Goal: Task Accomplishment & Management: Manage account settings

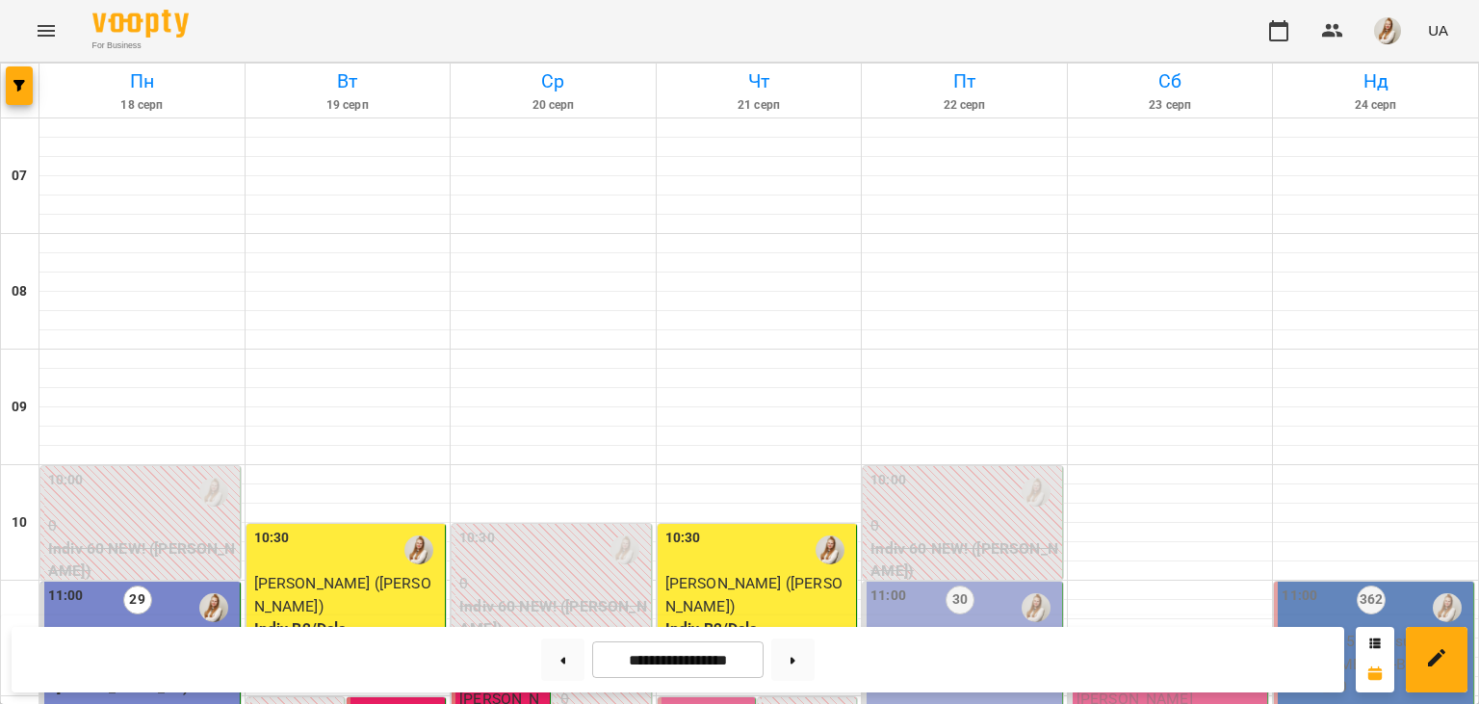
scroll to position [608, 0]
click at [795, 661] on icon at bounding box center [793, 660] width 5 height 7
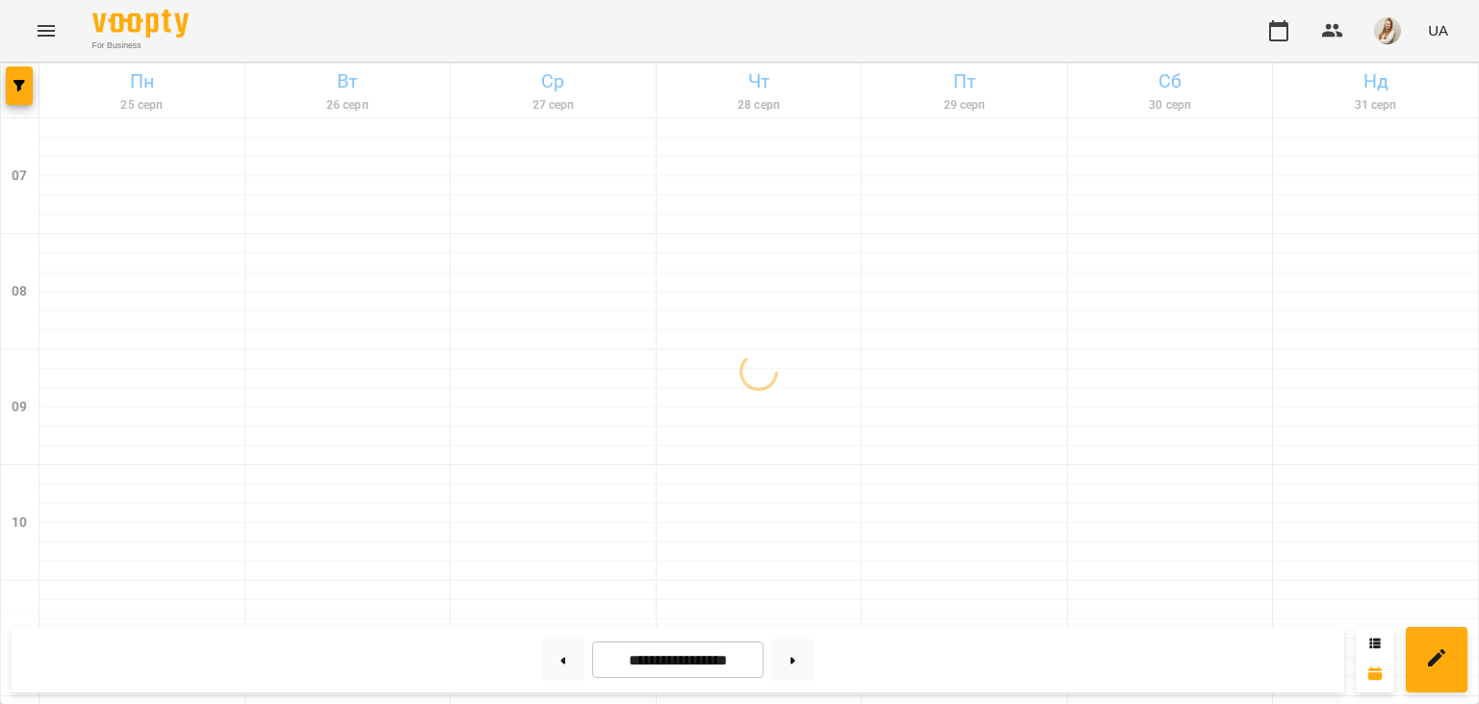
click at [558, 24] on div "For Business UA" at bounding box center [739, 31] width 1479 height 62
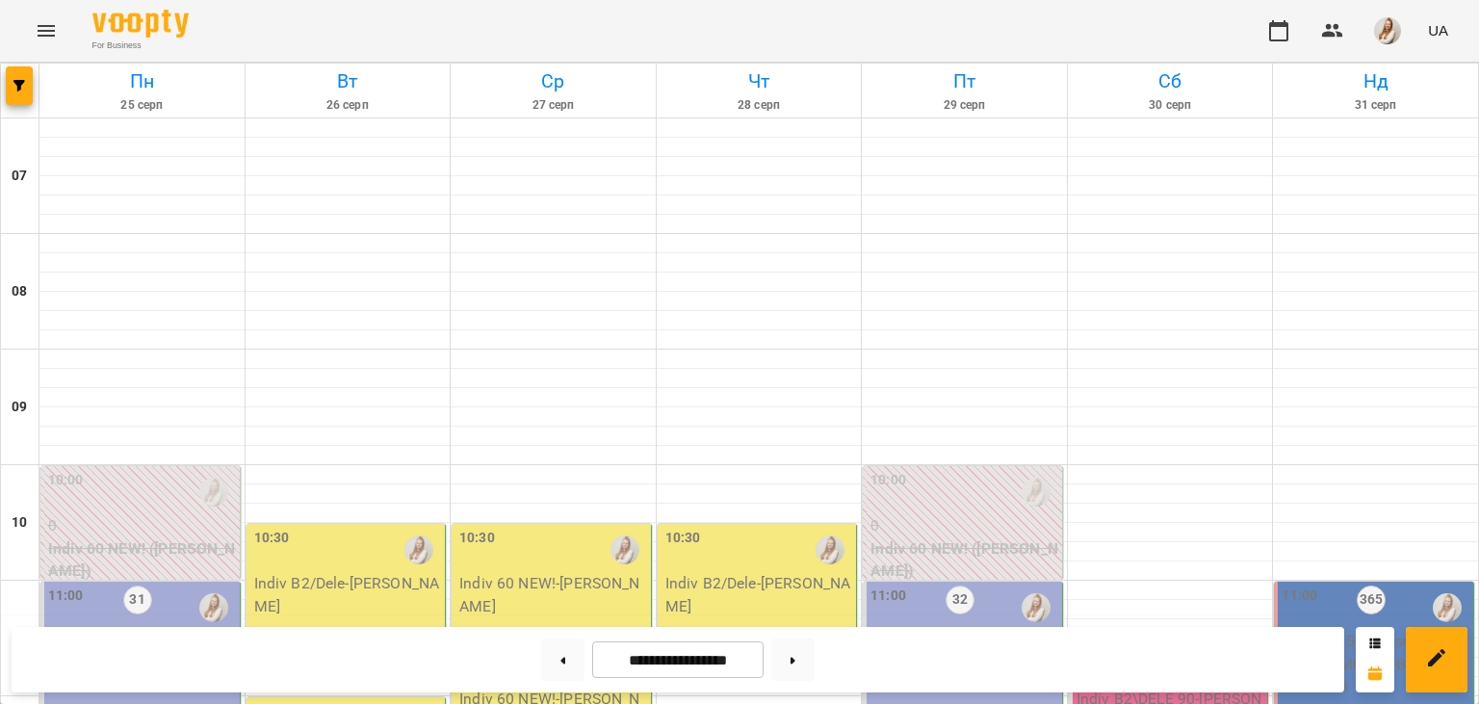
scroll to position [575, 0]
click at [561, 664] on icon at bounding box center [563, 660] width 5 height 7
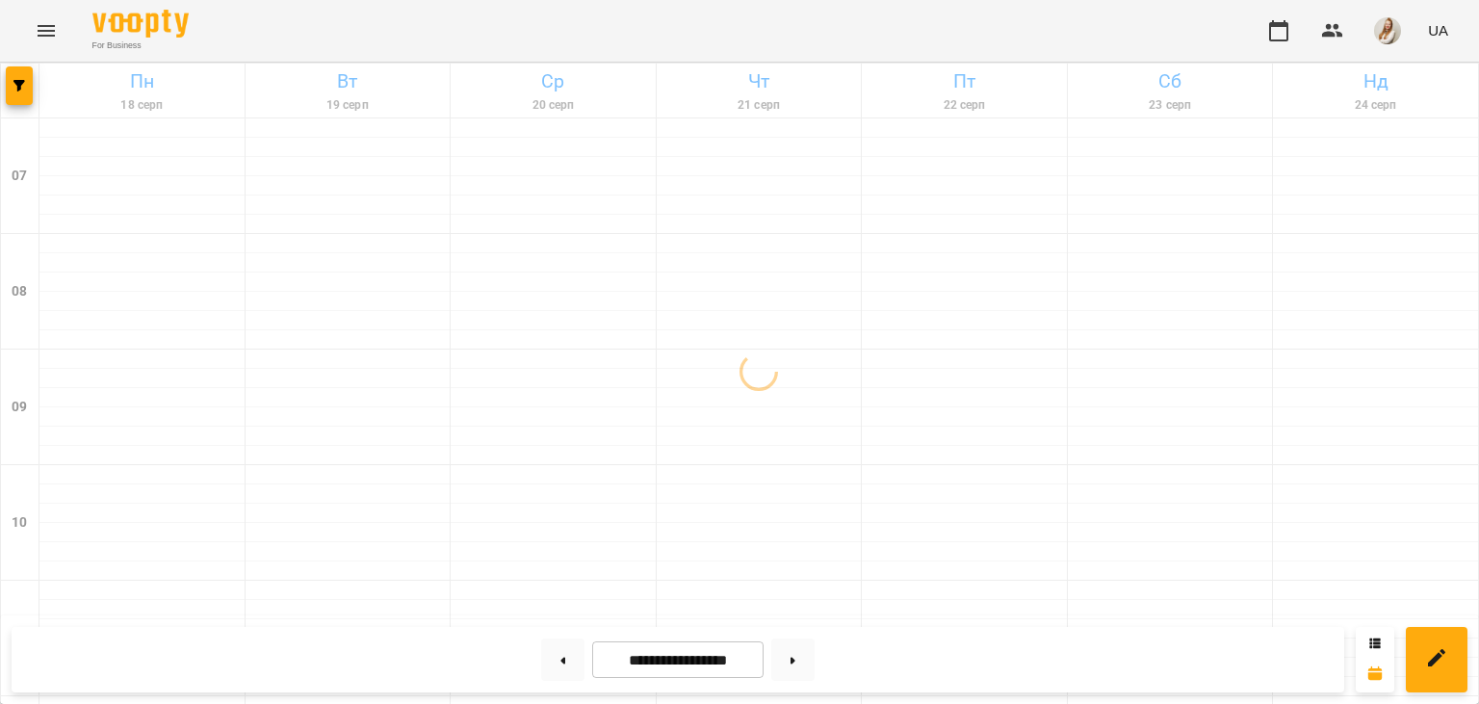
click at [911, 40] on div "For Business UA" at bounding box center [739, 31] width 1479 height 62
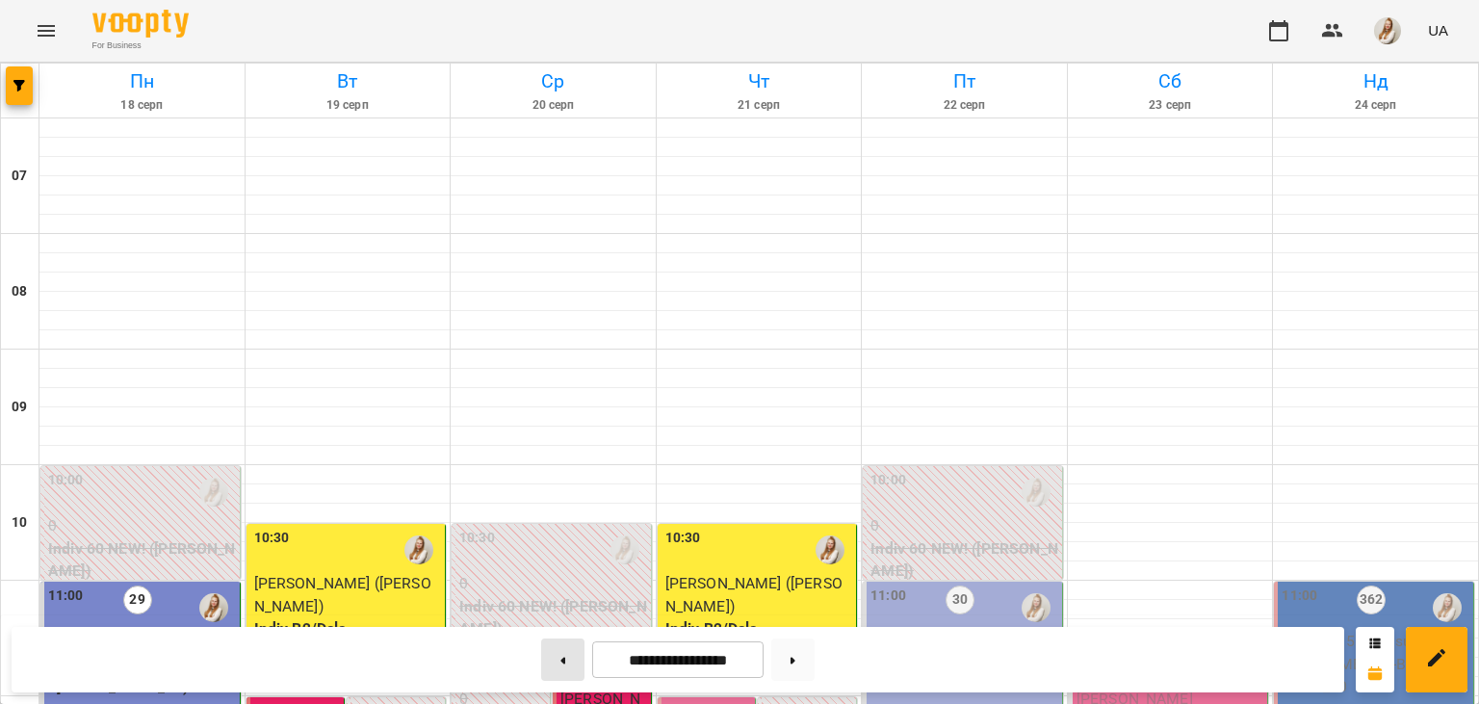
click at [553, 662] on button at bounding box center [562, 659] width 43 height 42
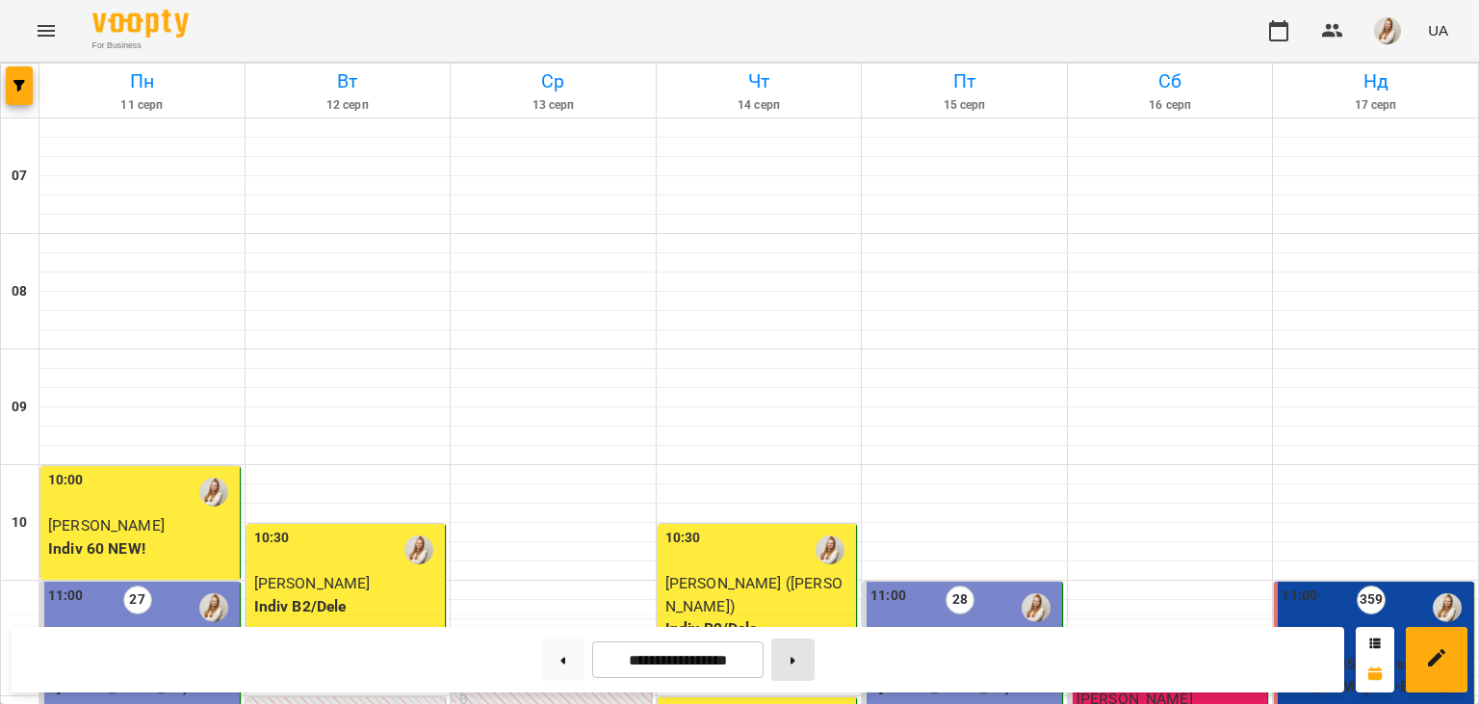
click at [794, 655] on button at bounding box center [792, 659] width 43 height 42
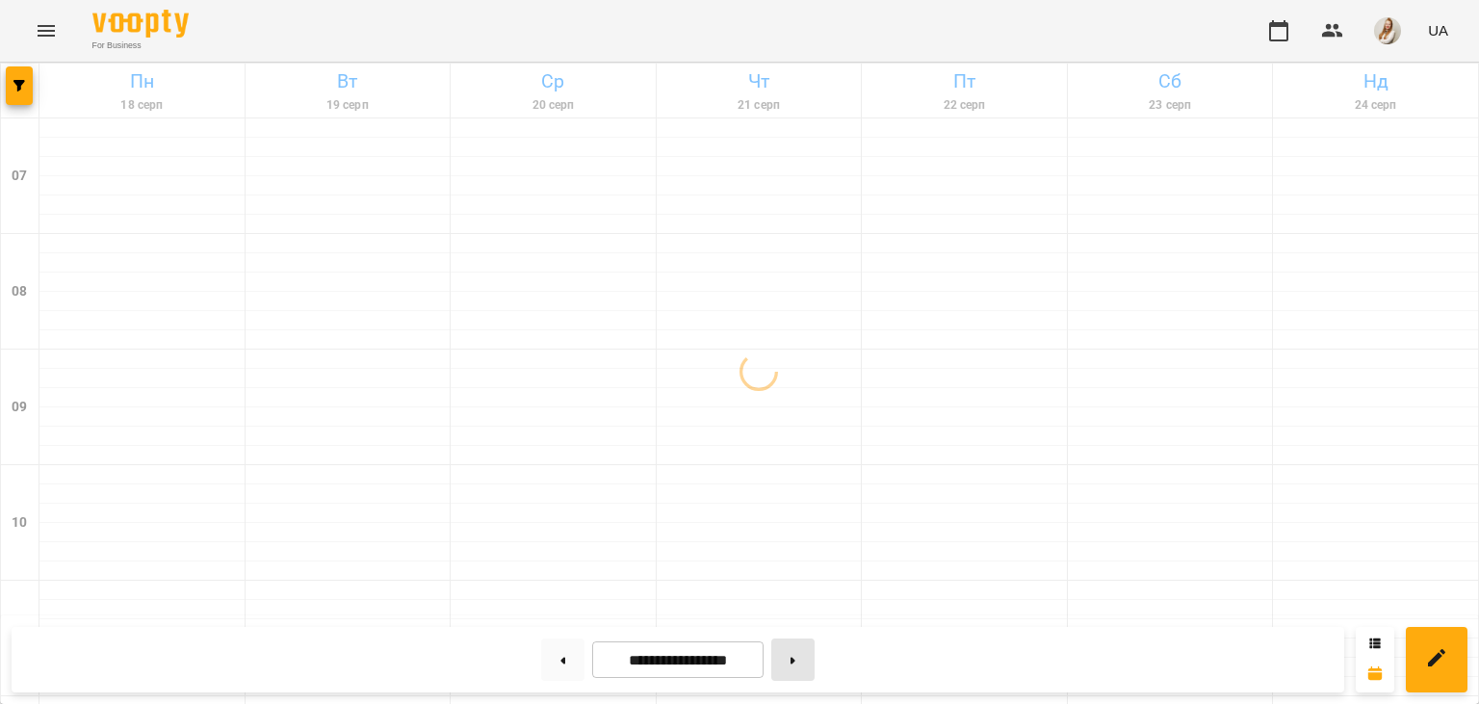
click at [794, 655] on button at bounding box center [792, 659] width 43 height 42
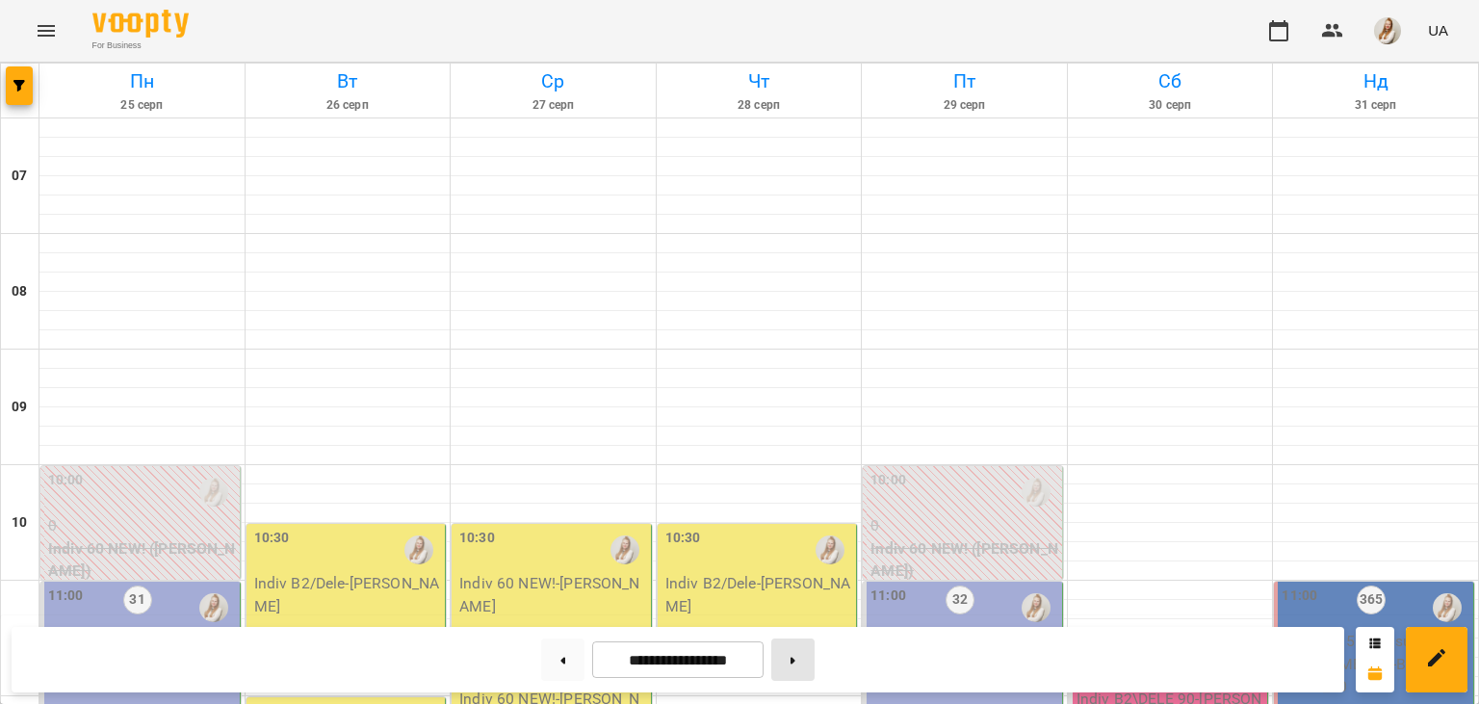
click at [794, 655] on button at bounding box center [792, 659] width 43 height 42
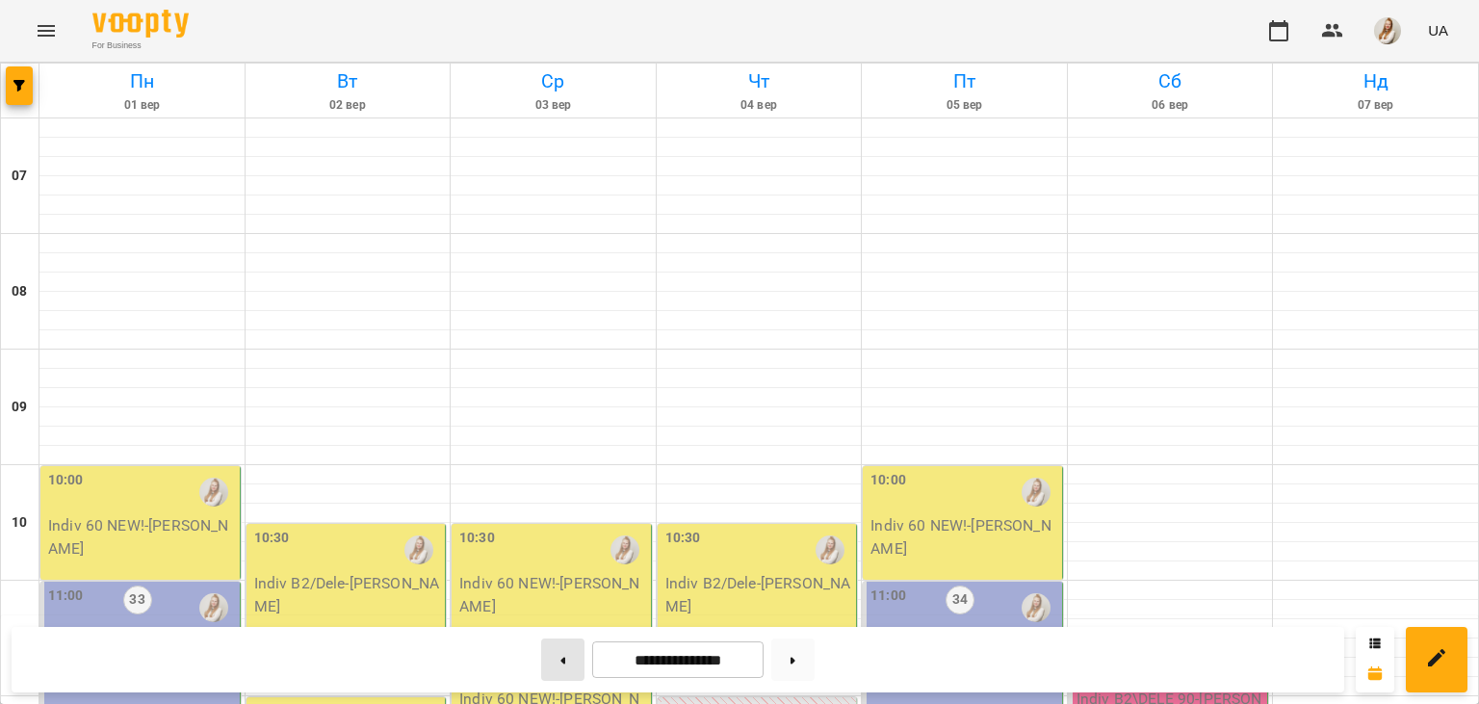
click at [544, 670] on button at bounding box center [562, 659] width 43 height 42
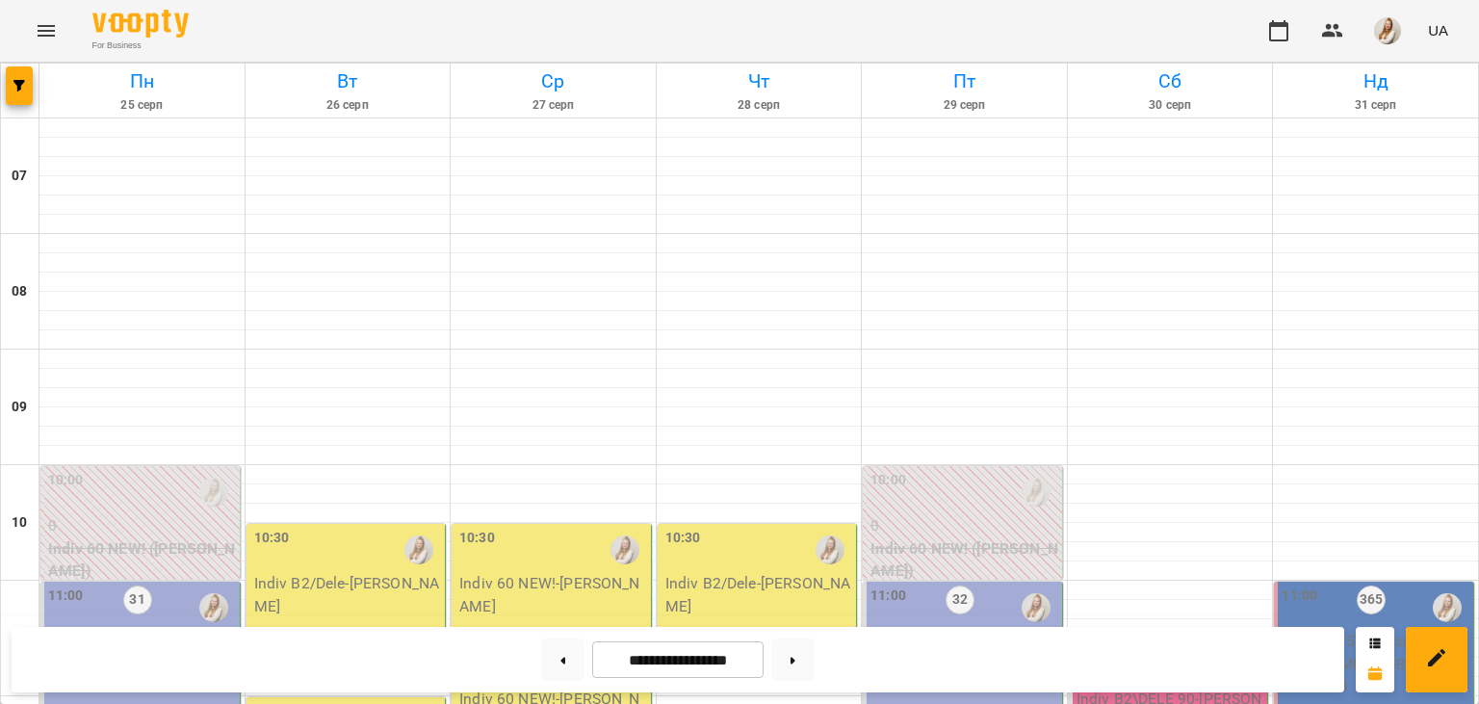
scroll to position [831, 0]
click at [560, 659] on icon at bounding box center [562, 661] width 5 height 8
type input "**********"
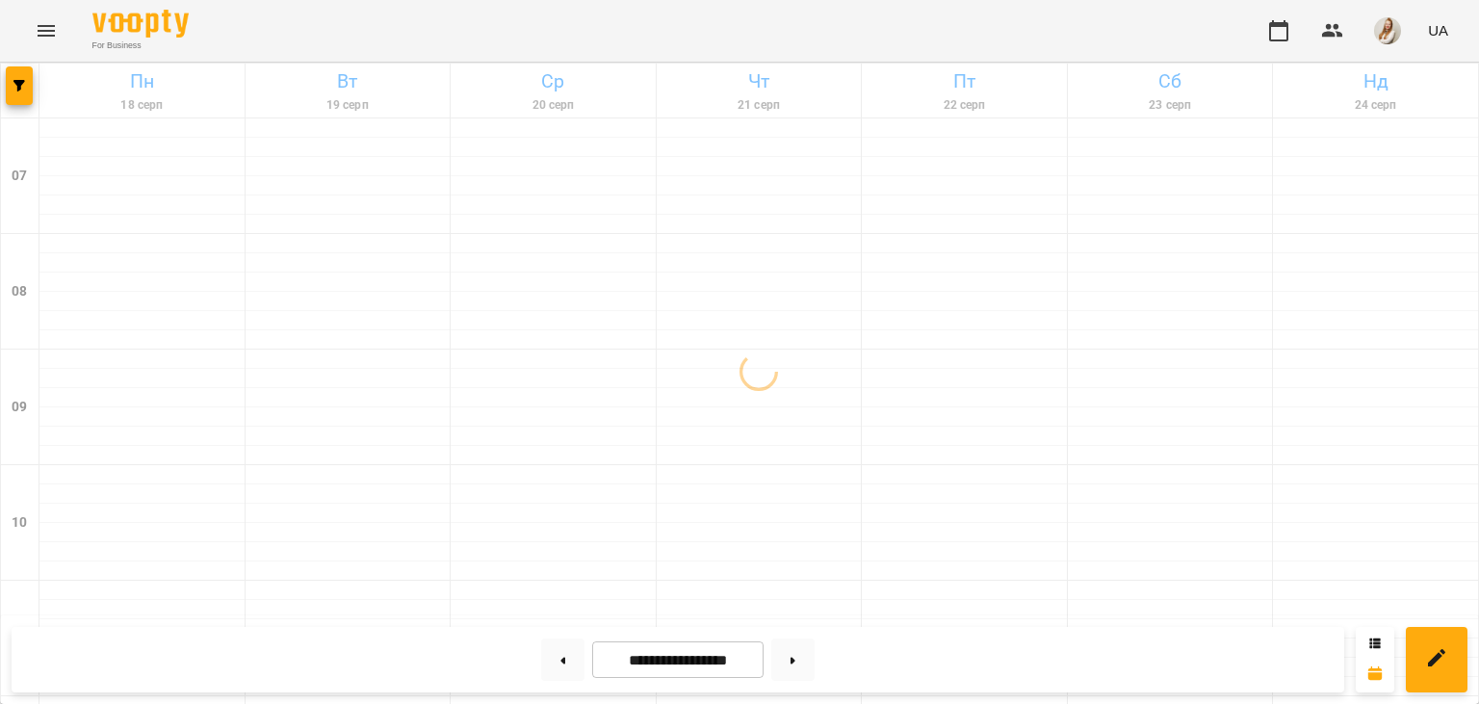
click at [604, 12] on div "For Business UA" at bounding box center [739, 31] width 1479 height 62
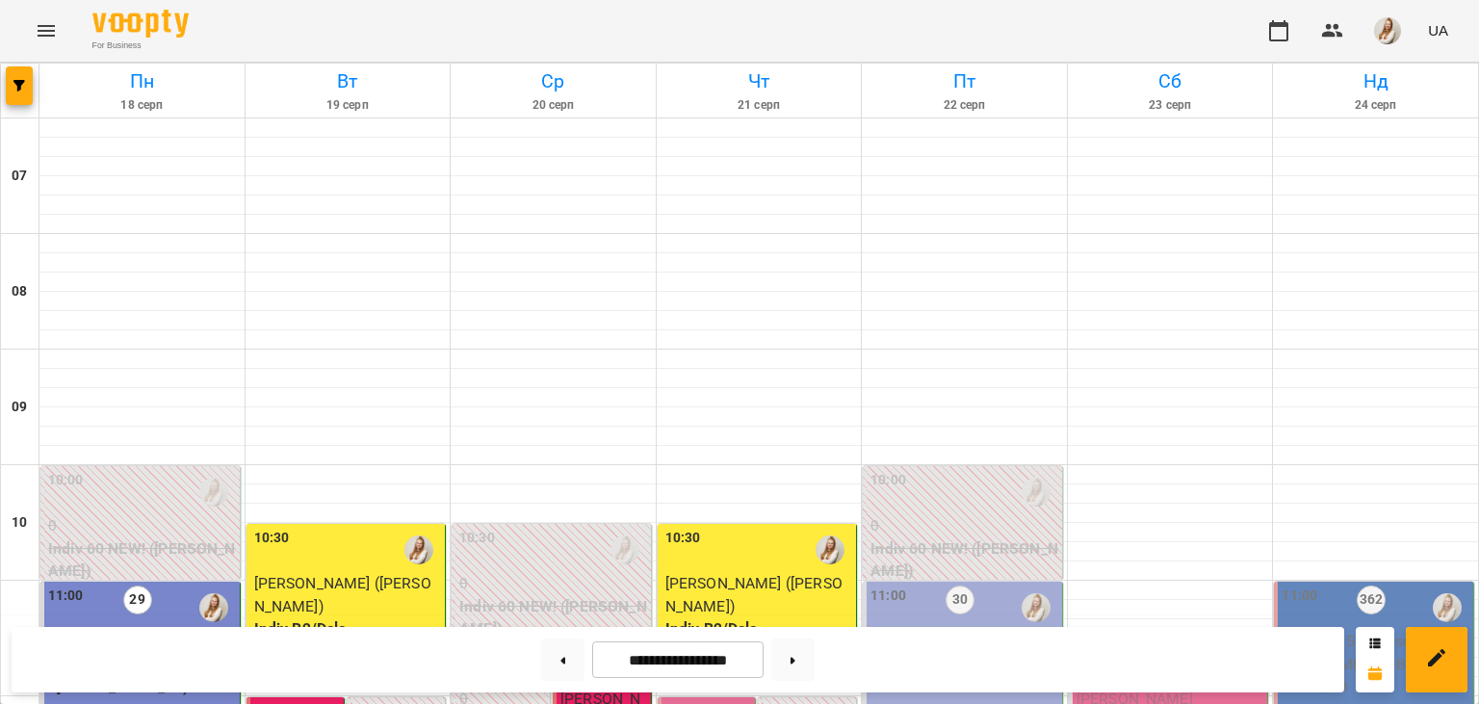
scroll to position [549, 0]
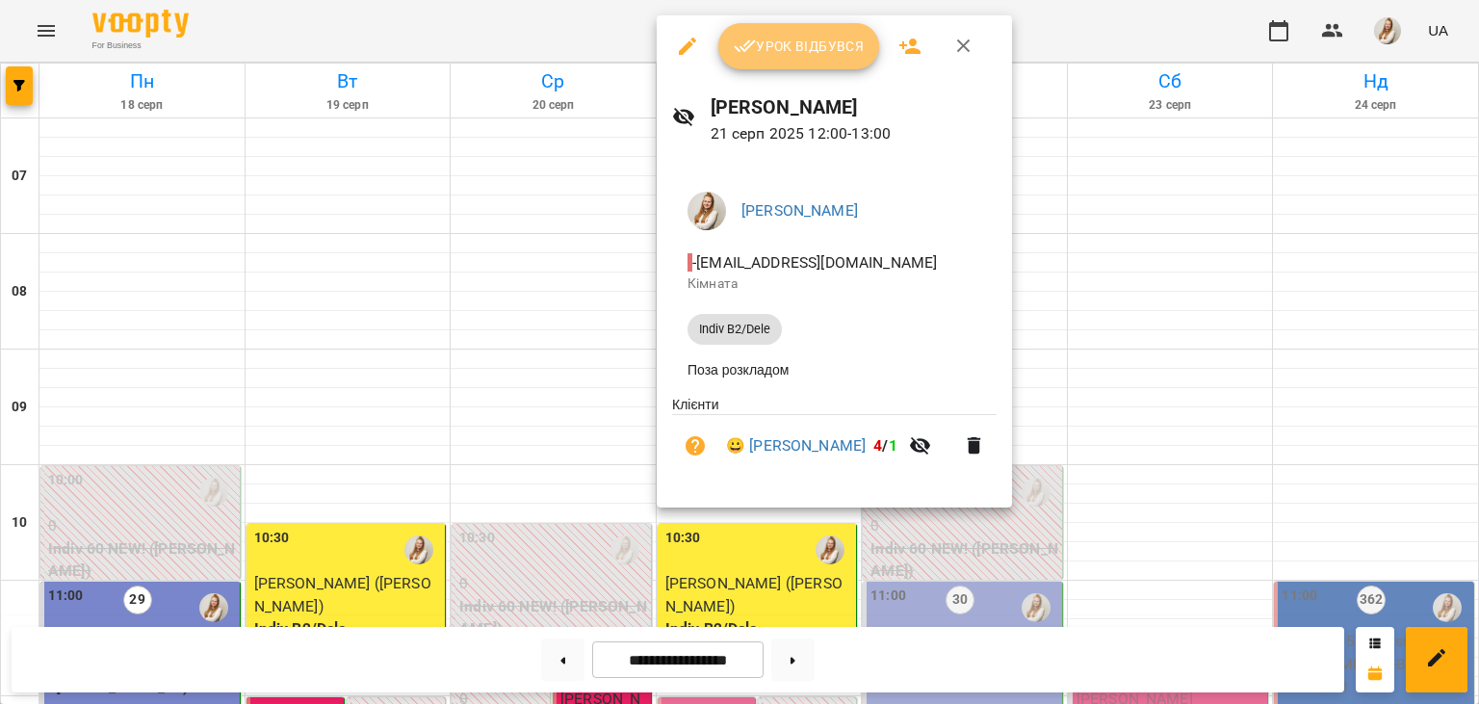
click at [839, 46] on span "Урок відбувся" at bounding box center [799, 46] width 131 height 23
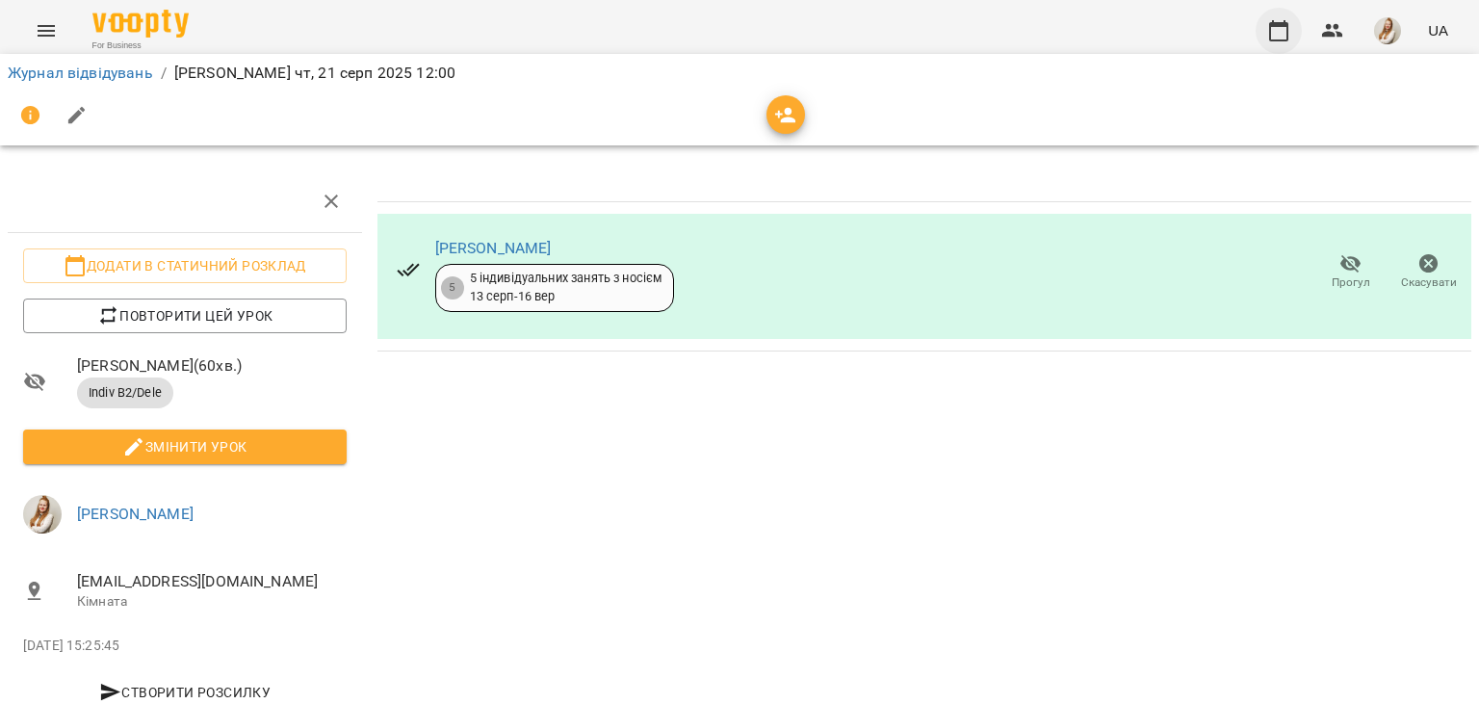
click at [1288, 29] on icon "button" at bounding box center [1278, 30] width 23 height 23
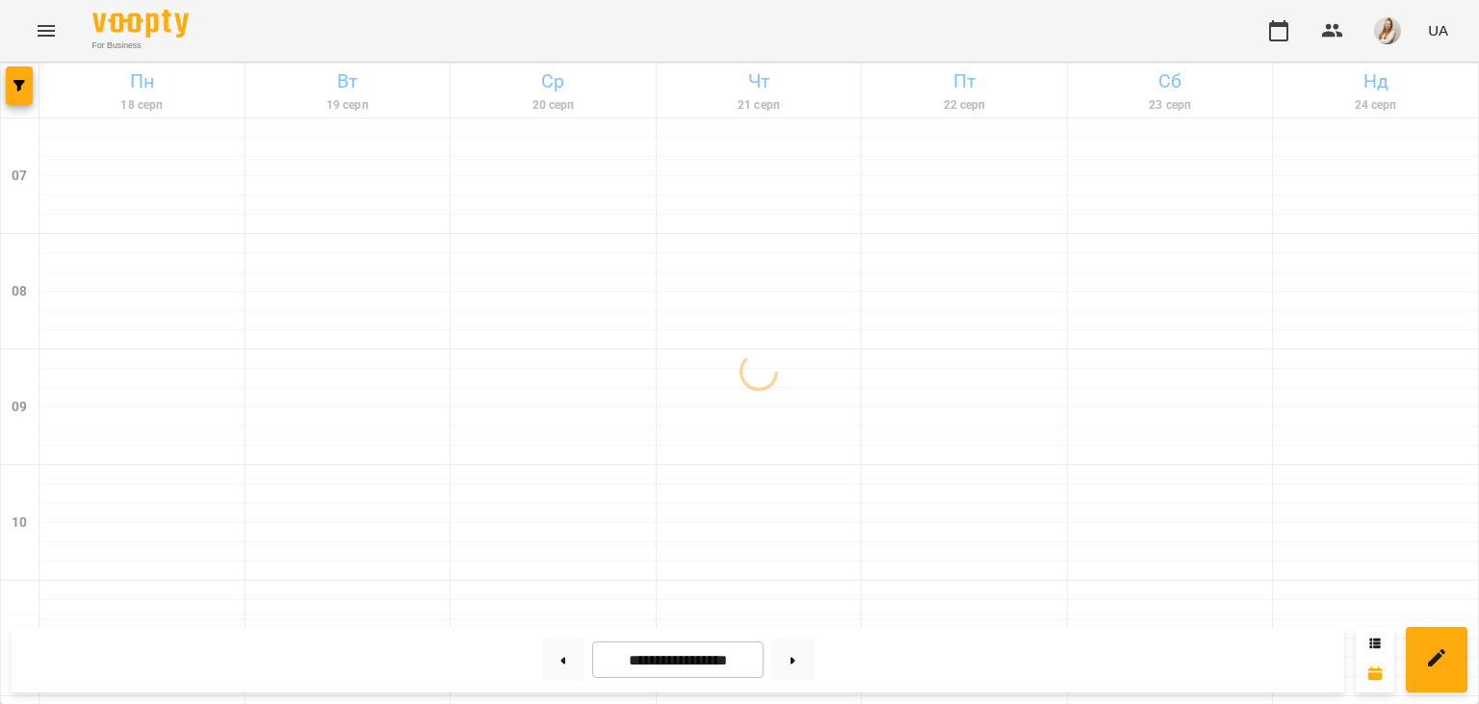
click at [433, 39] on div "For Business UA" at bounding box center [739, 31] width 1479 height 62
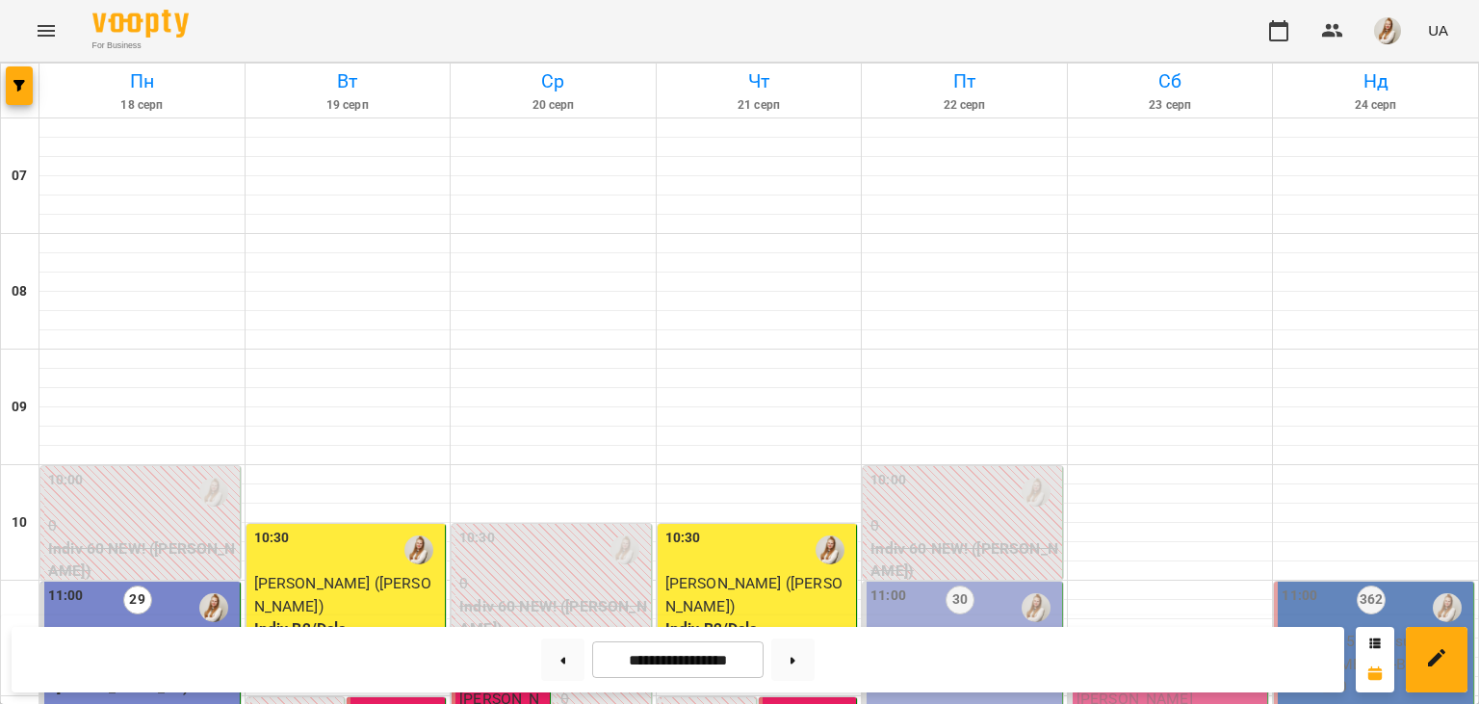
scroll to position [330, 0]
click at [926, 22] on div "For Business UA" at bounding box center [739, 31] width 1479 height 62
click at [795, 662] on icon at bounding box center [793, 660] width 5 height 7
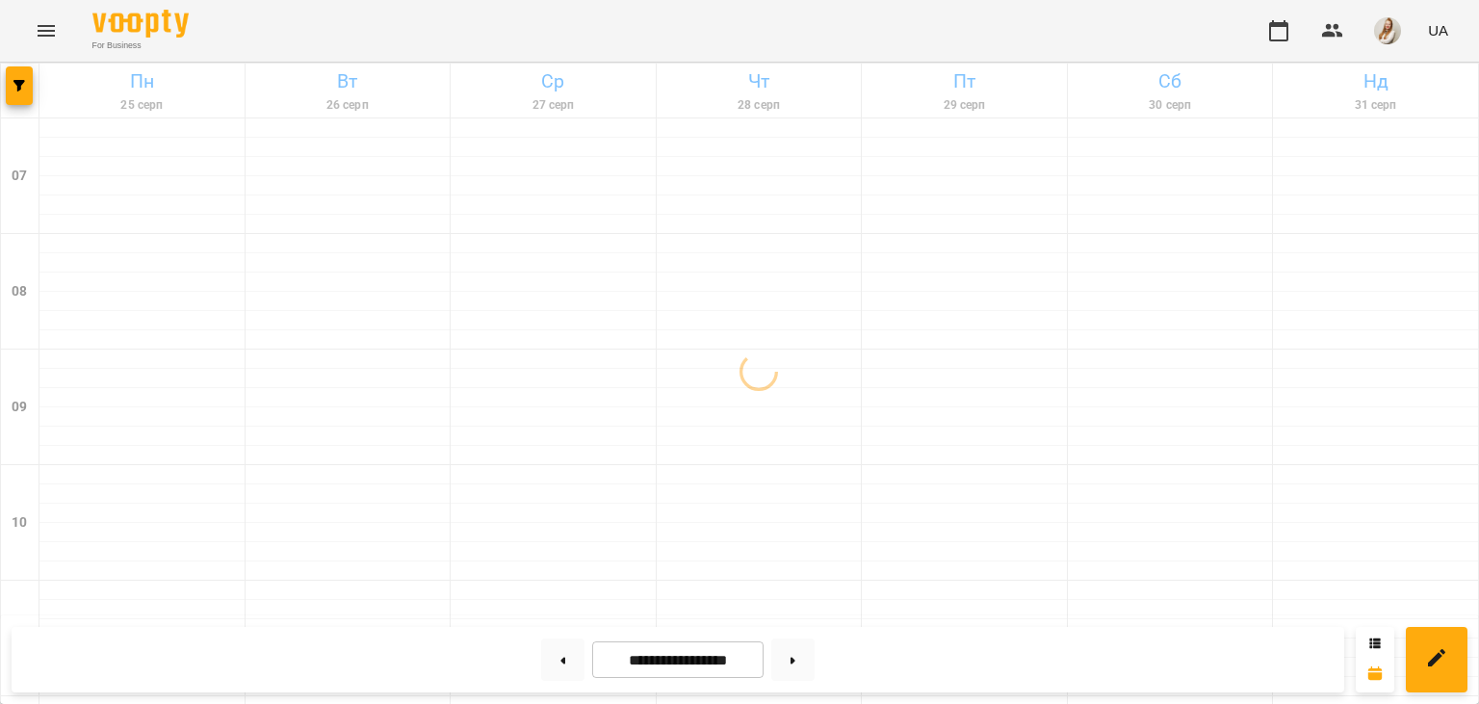
click at [494, 27] on div "For Business UA" at bounding box center [739, 31] width 1479 height 62
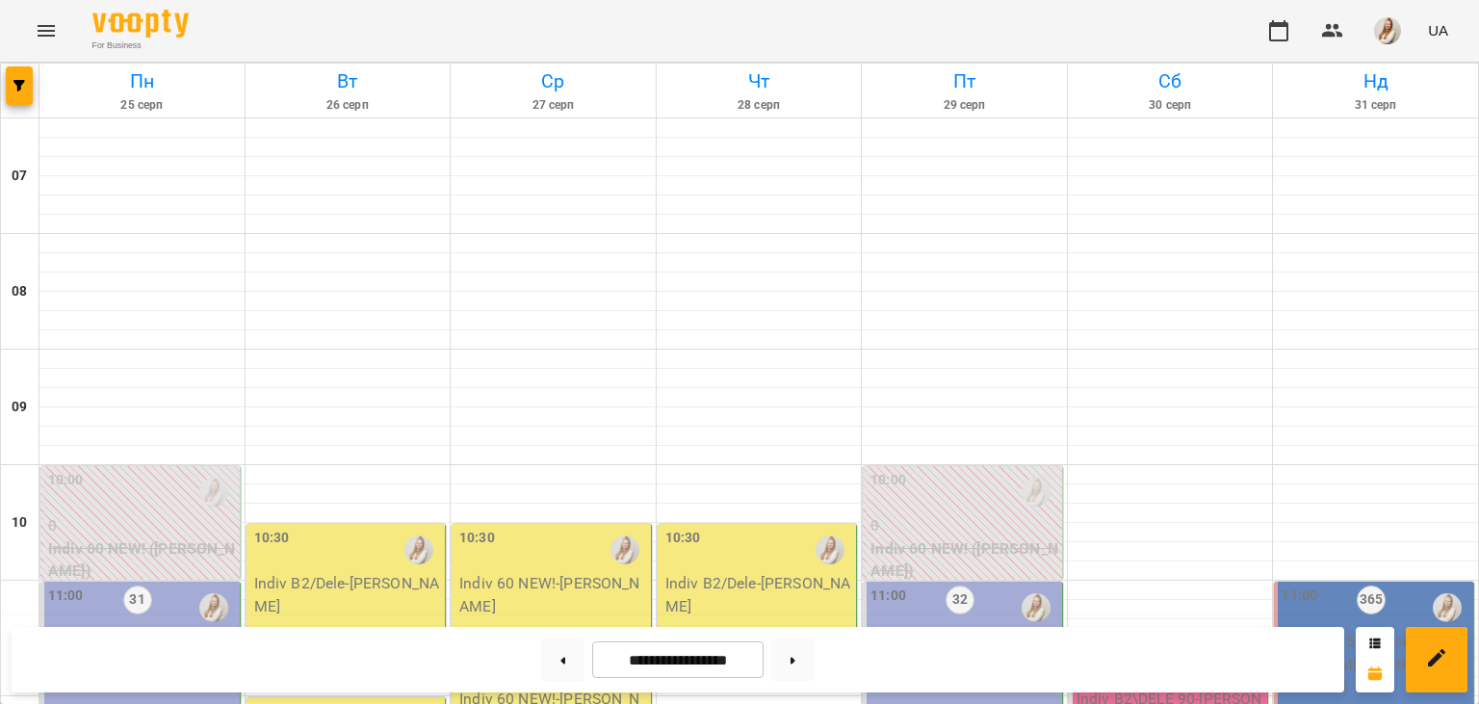
scroll to position [404, 0]
click at [554, 664] on button at bounding box center [562, 659] width 43 height 42
type input "**********"
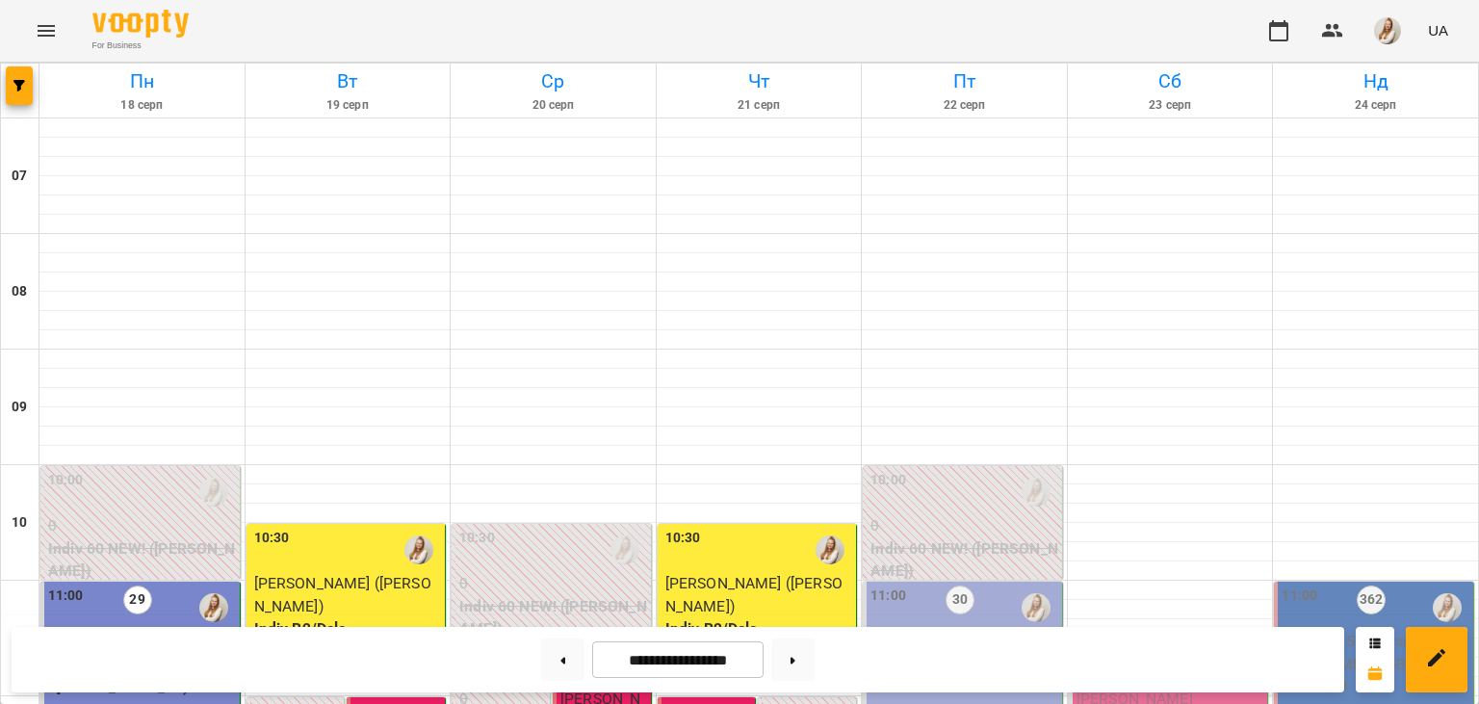
scroll to position [495, 0]
